Goal: Task Accomplishment & Management: Manage account settings

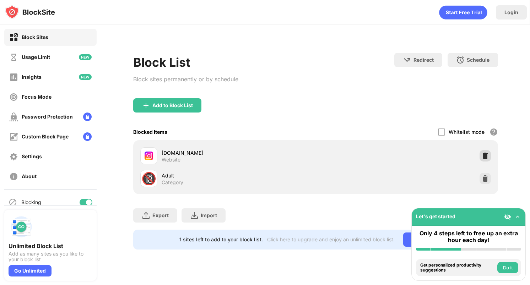
click at [487, 154] on img at bounding box center [484, 155] width 7 height 7
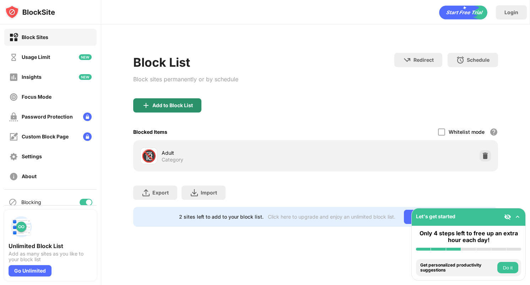
click at [170, 108] on div "Add to Block List" at bounding box center [167, 105] width 68 height 14
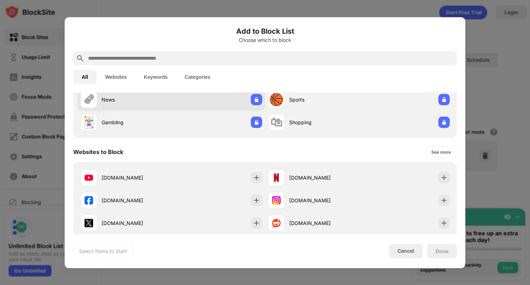
scroll to position [52, 0]
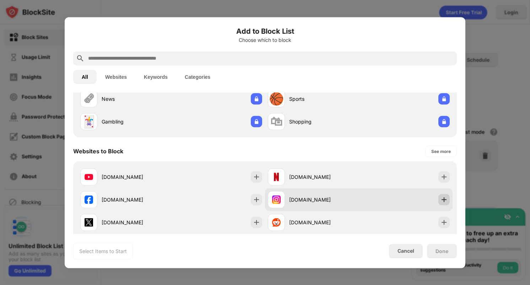
click at [446, 198] on img at bounding box center [443, 199] width 7 height 7
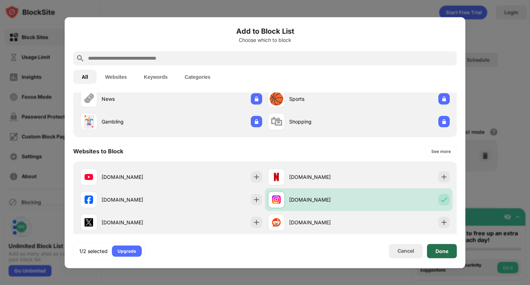
click at [440, 254] on div "Done" at bounding box center [442, 251] width 30 height 14
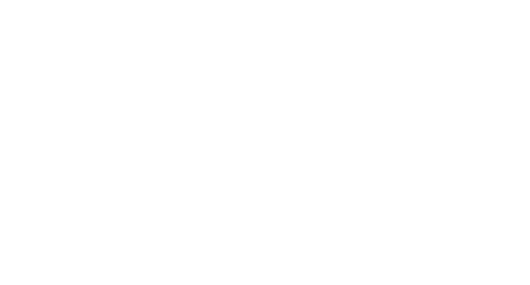
click at [12, 0] on html at bounding box center [265, 0] width 530 height 0
